Goal: Navigation & Orientation: Find specific page/section

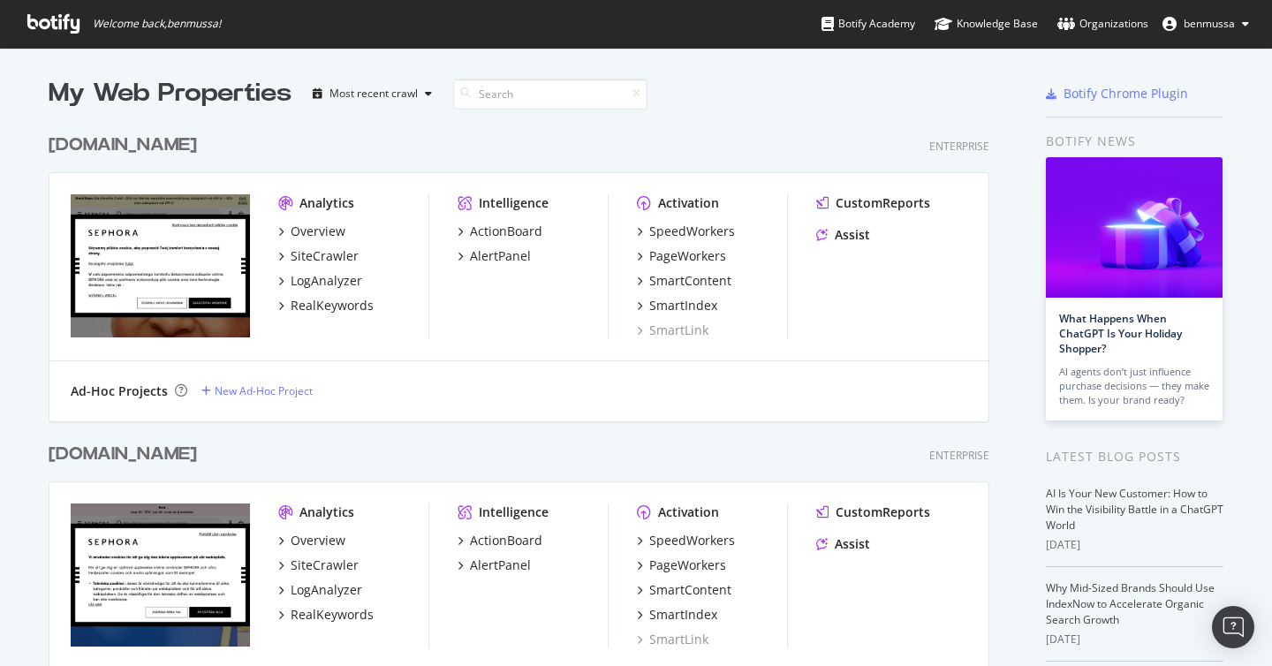
click at [205, 94] on div "My Web Properties" at bounding box center [170, 93] width 243 height 35
click at [23, 24] on span "Welcome back, benmussa !" at bounding box center [124, 24] width 222 height 48
click at [48, 17] on icon at bounding box center [53, 23] width 52 height 19
click at [1201, 28] on span "benmussa" at bounding box center [1209, 23] width 51 height 15
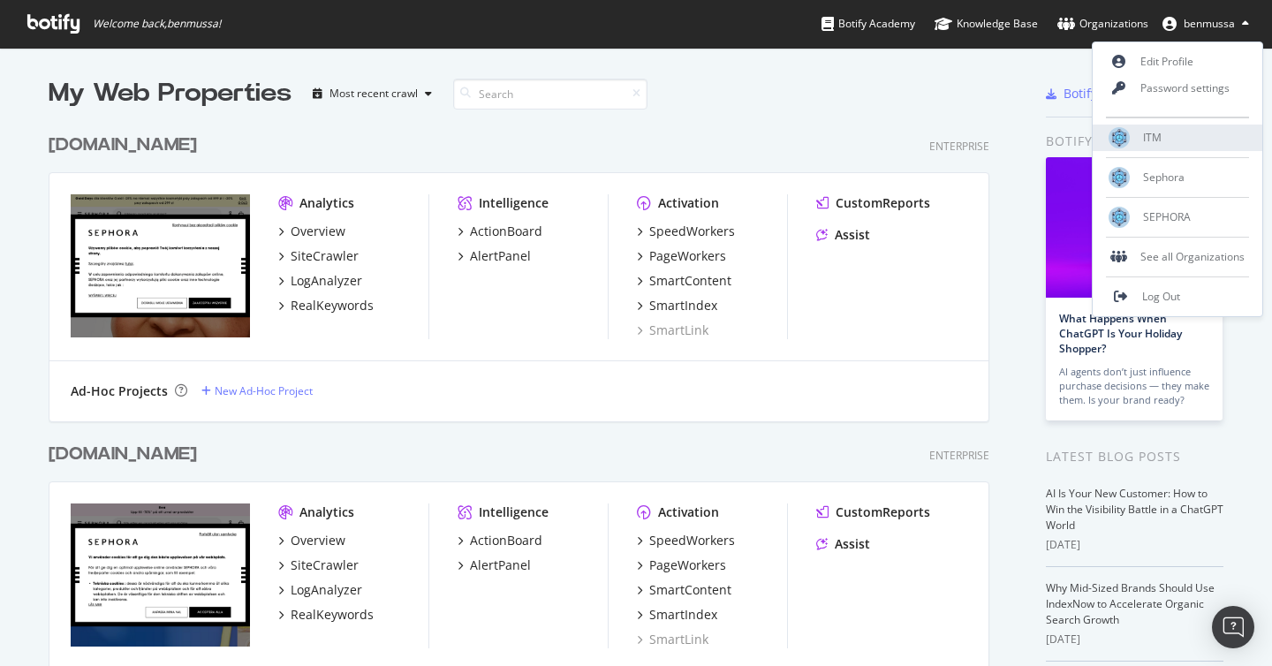
click at [1169, 131] on div "ITM" at bounding box center [1178, 138] width 170 height 27
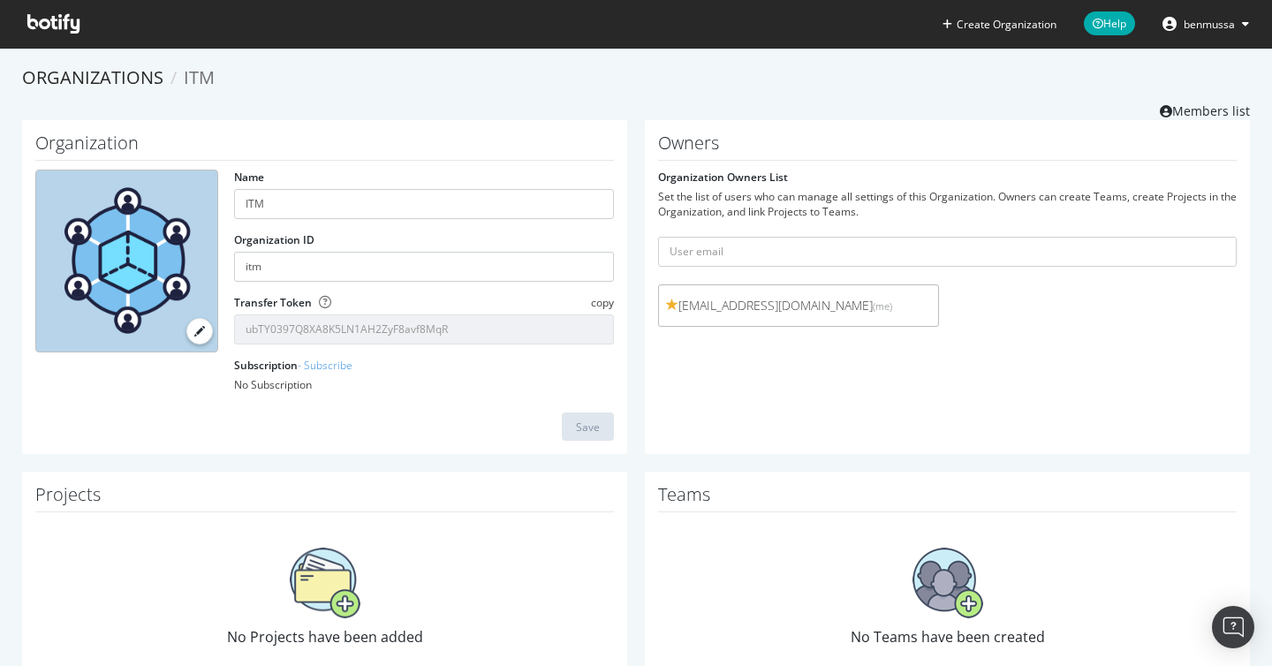
click at [1191, 39] on ul "Create Organization Help benmussa" at bounding box center [1101, 24] width 344 height 48
click at [1192, 21] on span "benmussa" at bounding box center [1209, 24] width 51 height 15
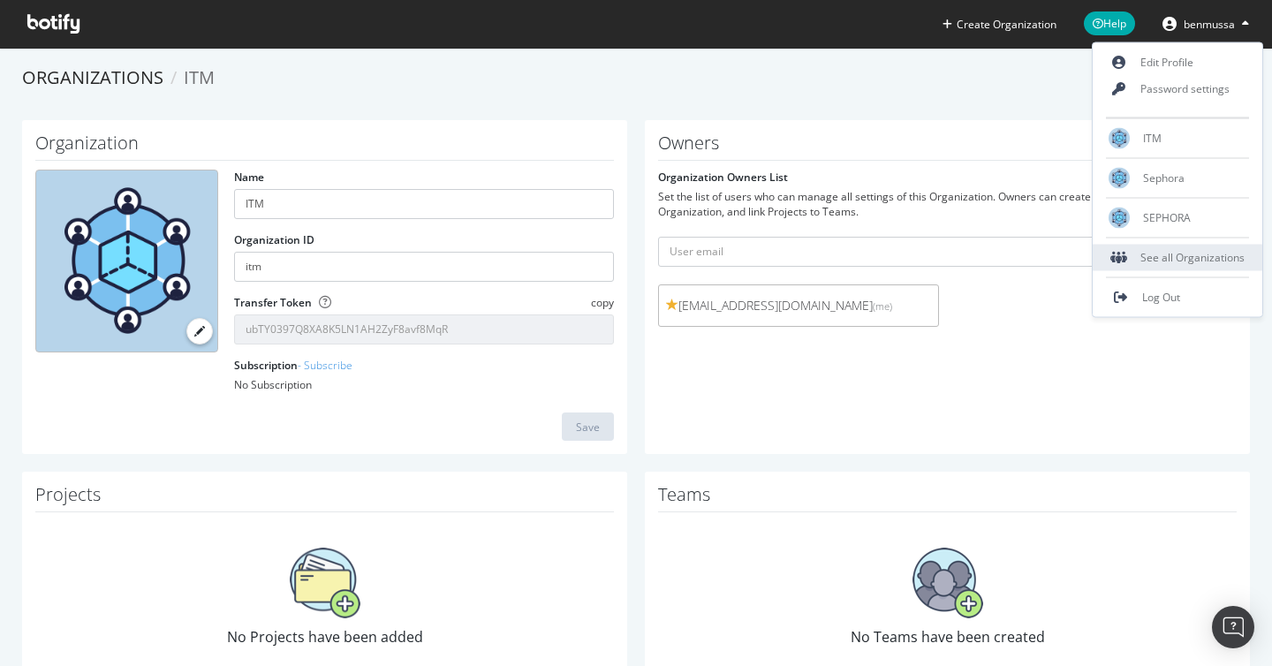
click at [1226, 260] on div "See all Organizations" at bounding box center [1178, 258] width 170 height 27
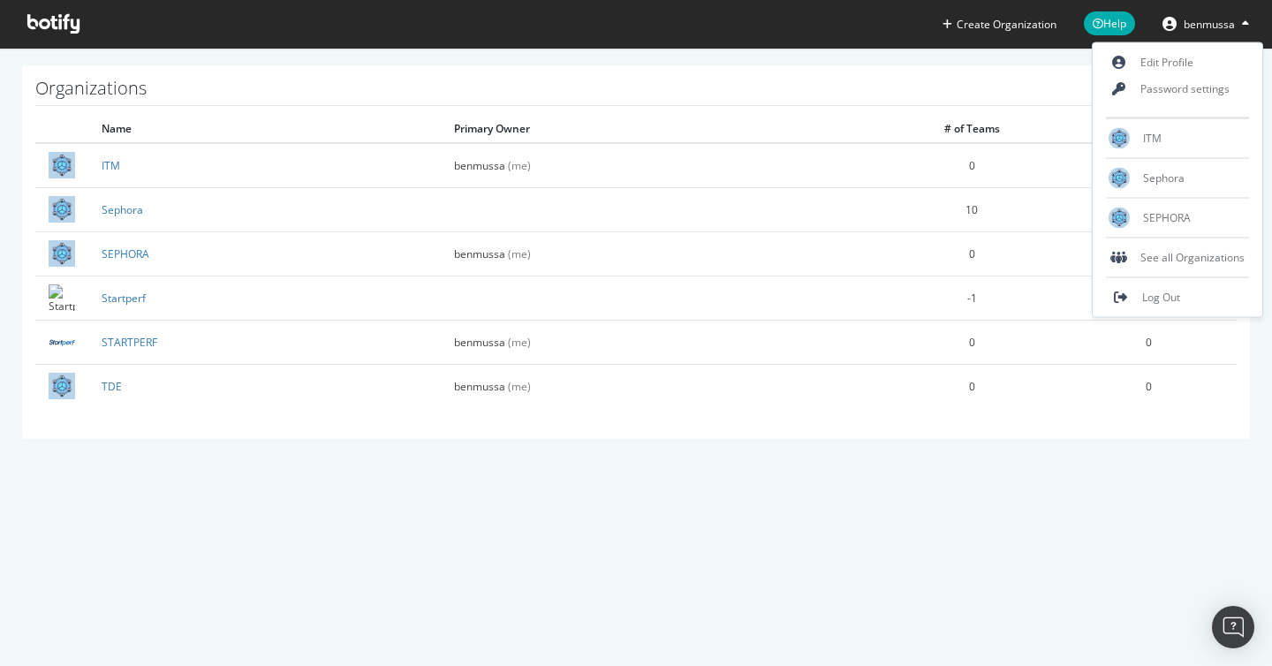
click at [856, 531] on div "Create Organization Help benmussa Organizations Name Primary Owner # of Teams #…" at bounding box center [636, 333] width 1272 height 666
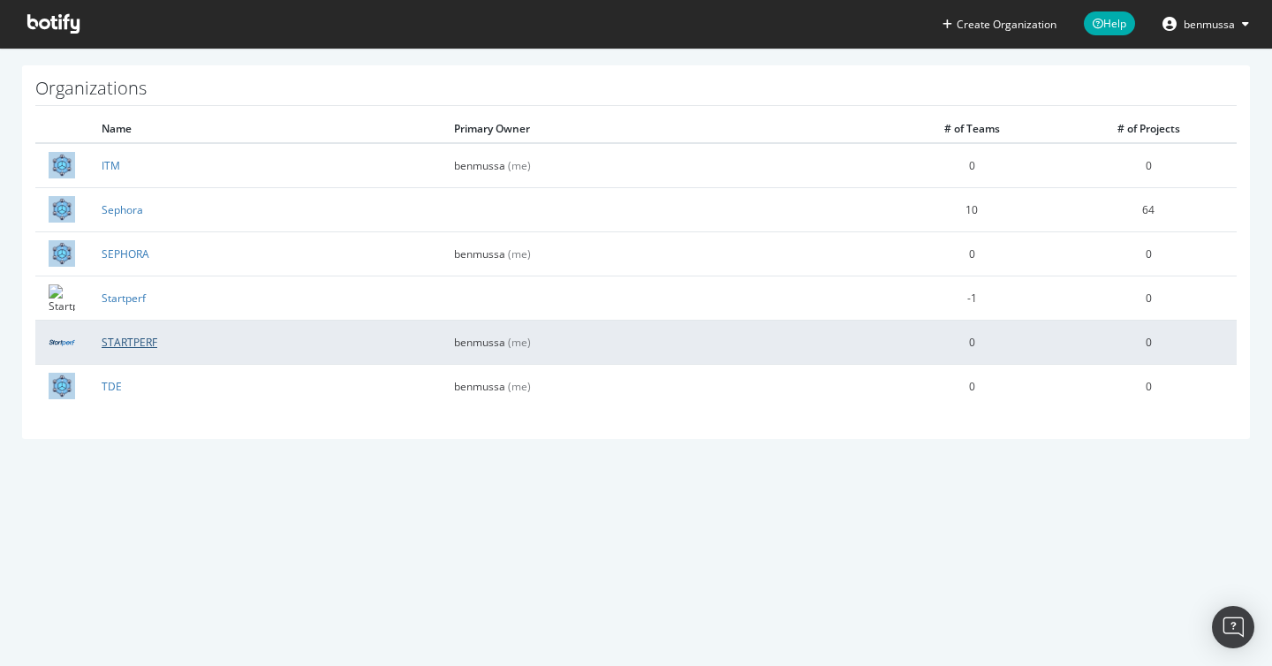
click at [137, 338] on link "STARTPERF" at bounding box center [130, 342] width 56 height 15
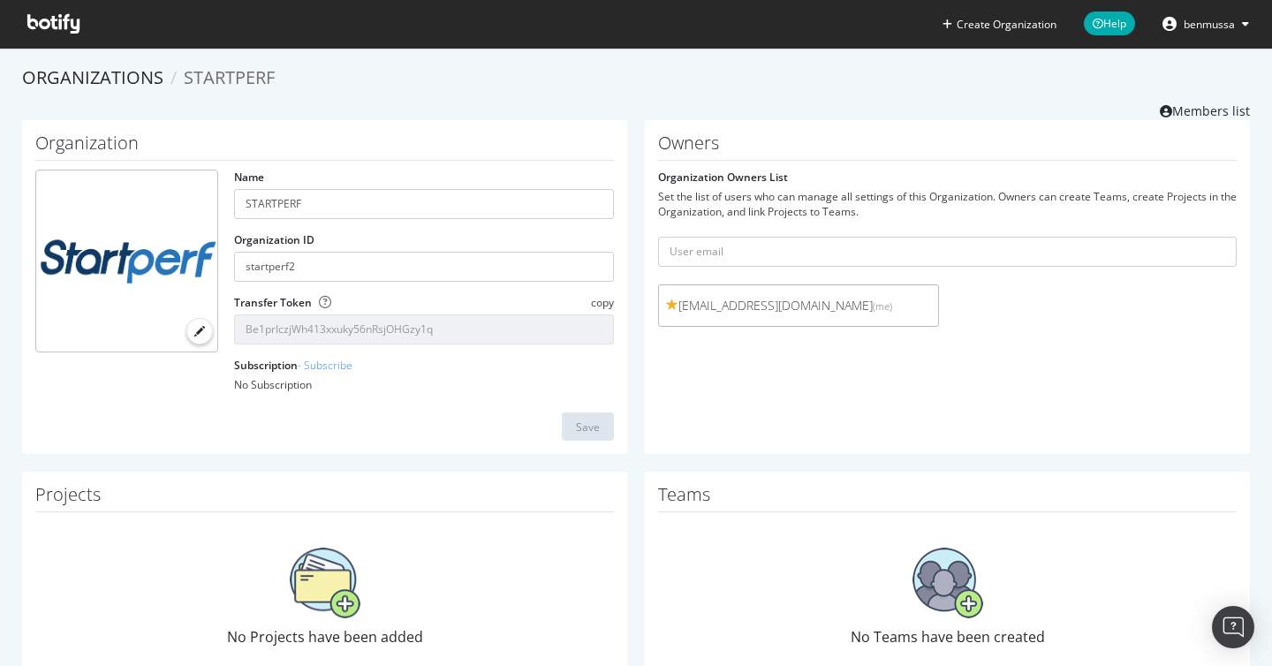
click at [47, 10] on span at bounding box center [53, 24] width 80 height 48
click at [48, 21] on icon at bounding box center [53, 23] width 52 height 19
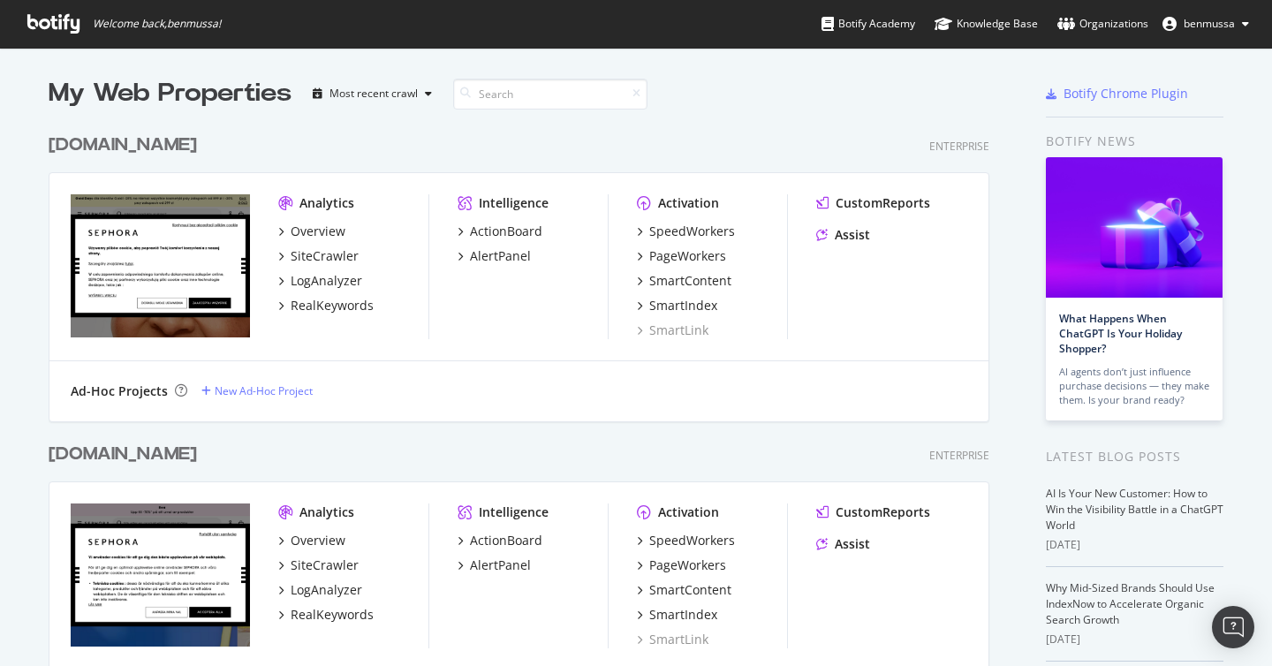
click at [1187, 25] on span "benmussa" at bounding box center [1209, 23] width 51 height 15
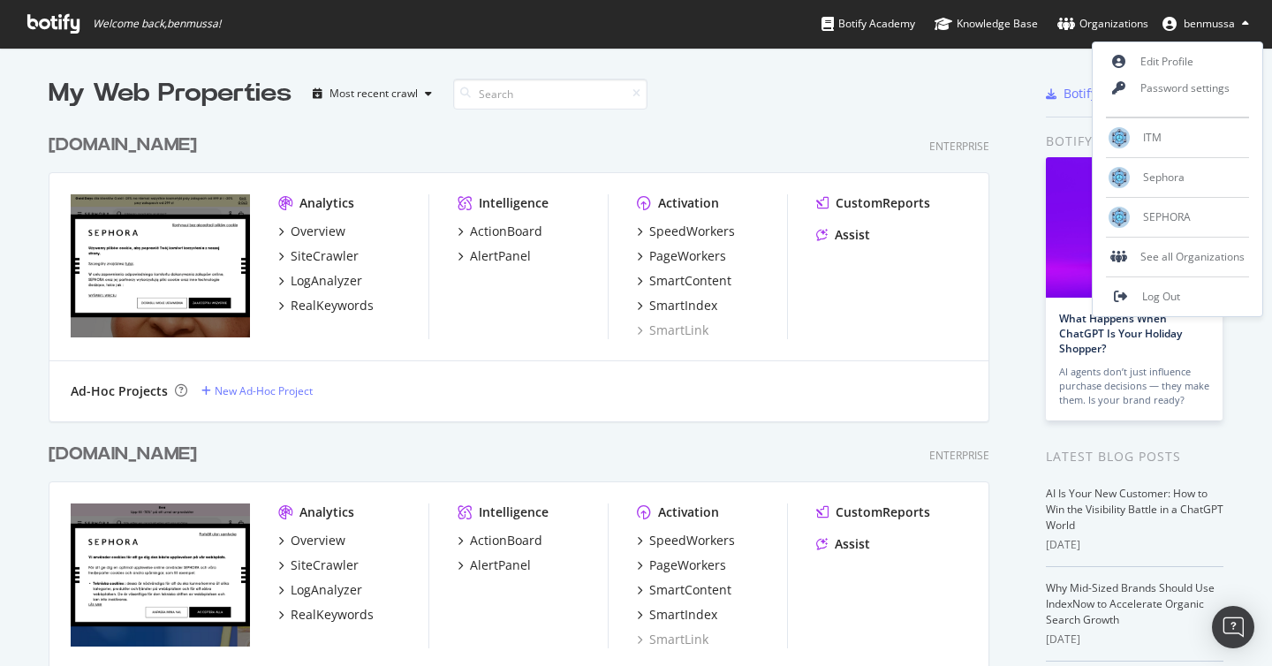
click at [1187, 25] on span "benmussa" at bounding box center [1209, 23] width 51 height 15
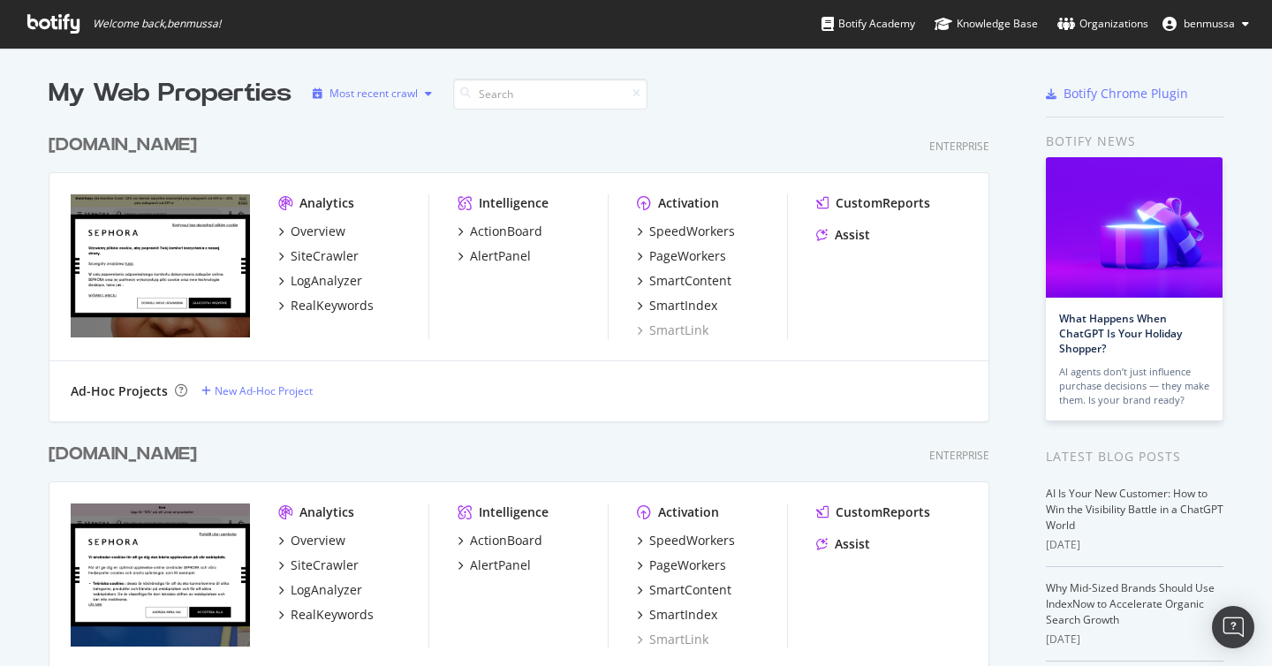
click at [415, 92] on div "Most recent crawl" at bounding box center [374, 93] width 88 height 11
click at [204, 95] on div "My Web Properties" at bounding box center [170, 93] width 243 height 35
click at [520, 96] on input at bounding box center [550, 94] width 194 height 31
click at [1225, 21] on span "benmussa" at bounding box center [1209, 23] width 51 height 15
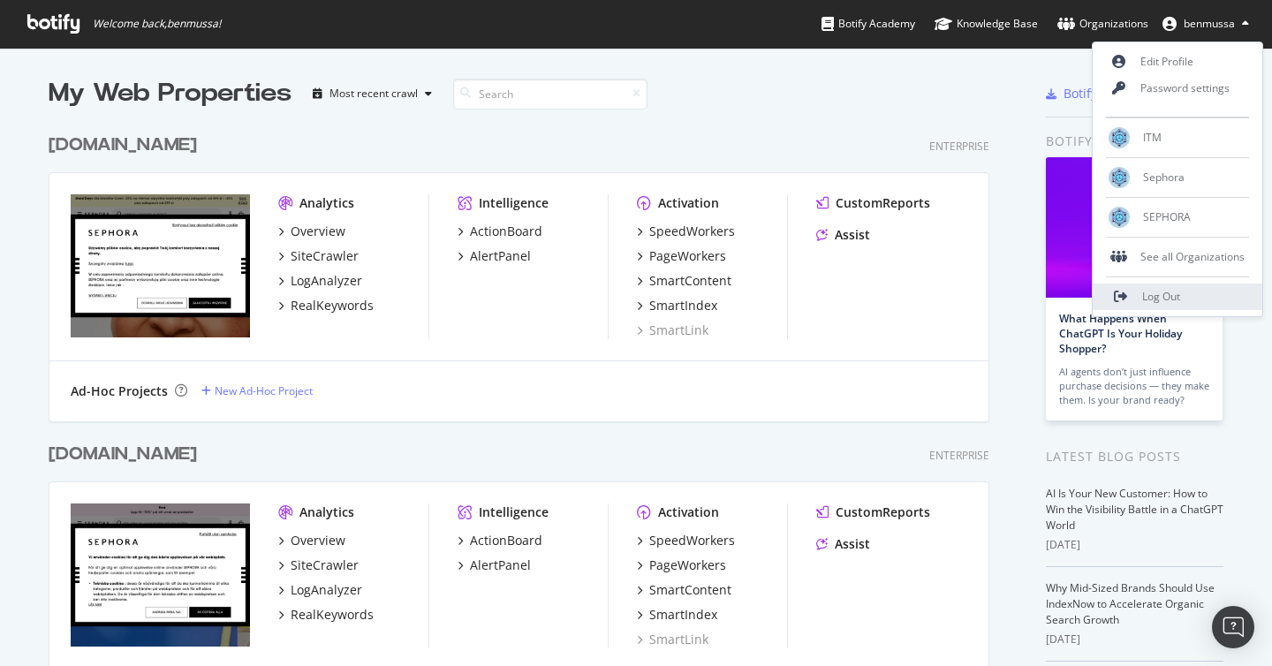
click at [1174, 298] on span "Log Out" at bounding box center [1161, 296] width 38 height 15
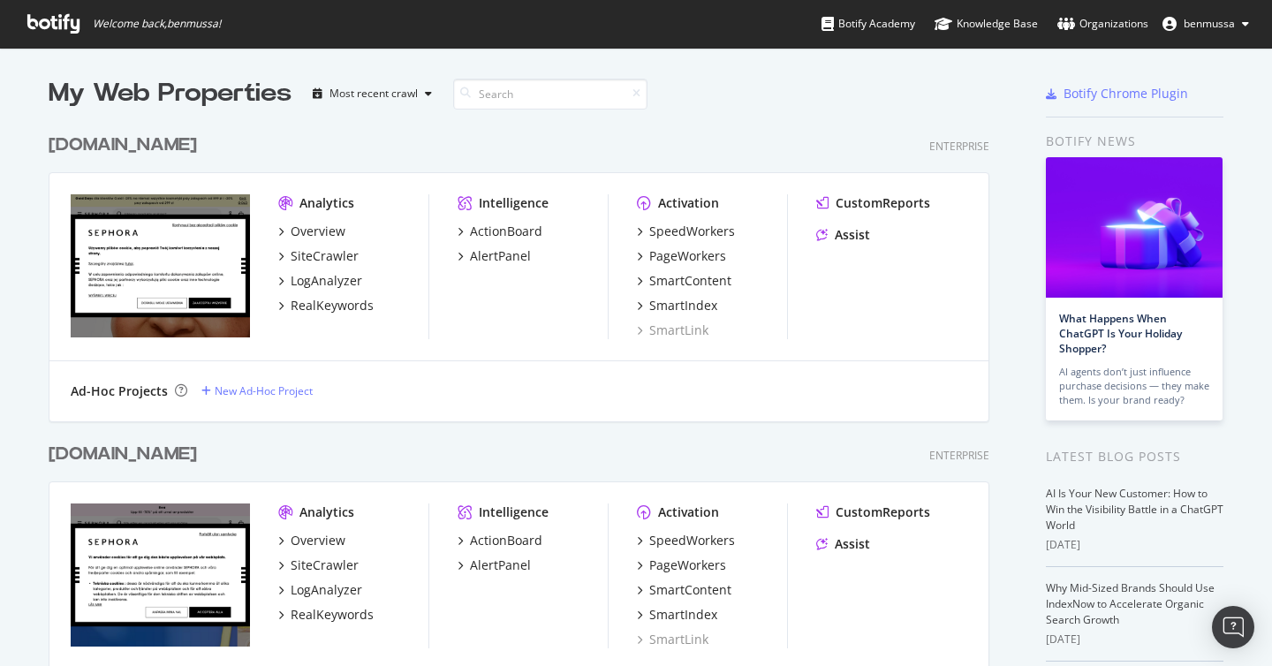
click at [216, 95] on div "My Web Properties" at bounding box center [170, 93] width 243 height 35
click at [1105, 22] on div "Organizations" at bounding box center [1103, 24] width 91 height 18
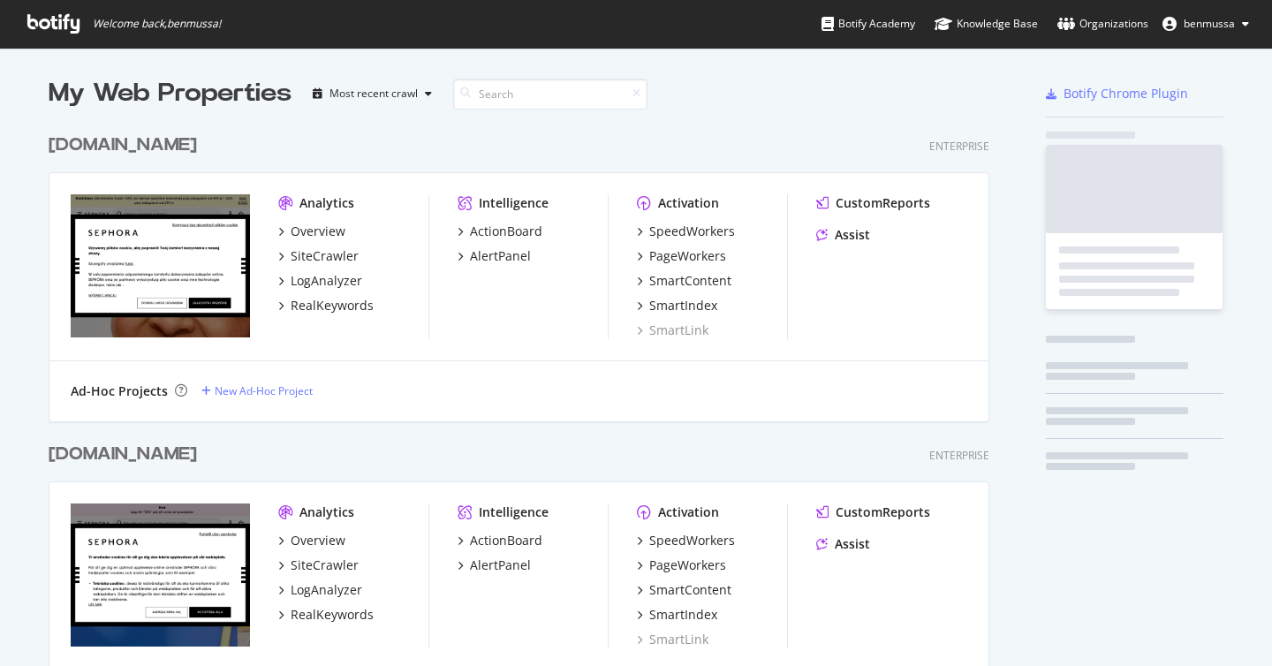
scroll to position [4356, 955]
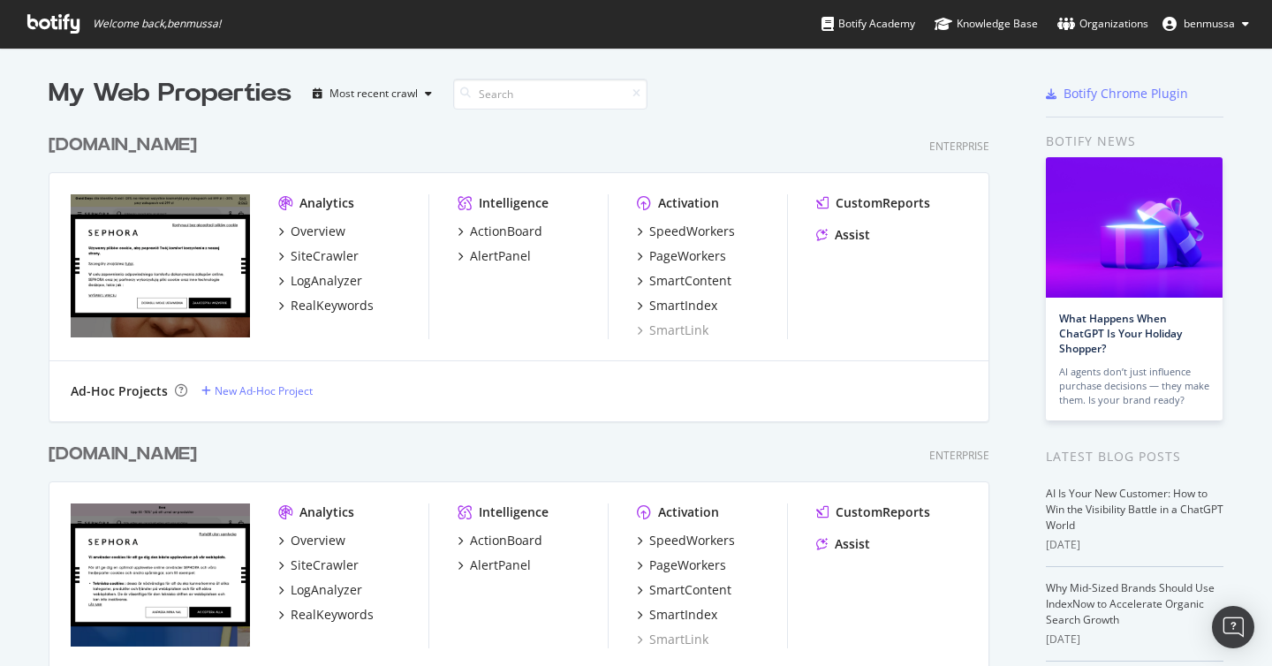
click at [37, 14] on icon at bounding box center [53, 23] width 52 height 19
